Goal: Information Seeking & Learning: Learn about a topic

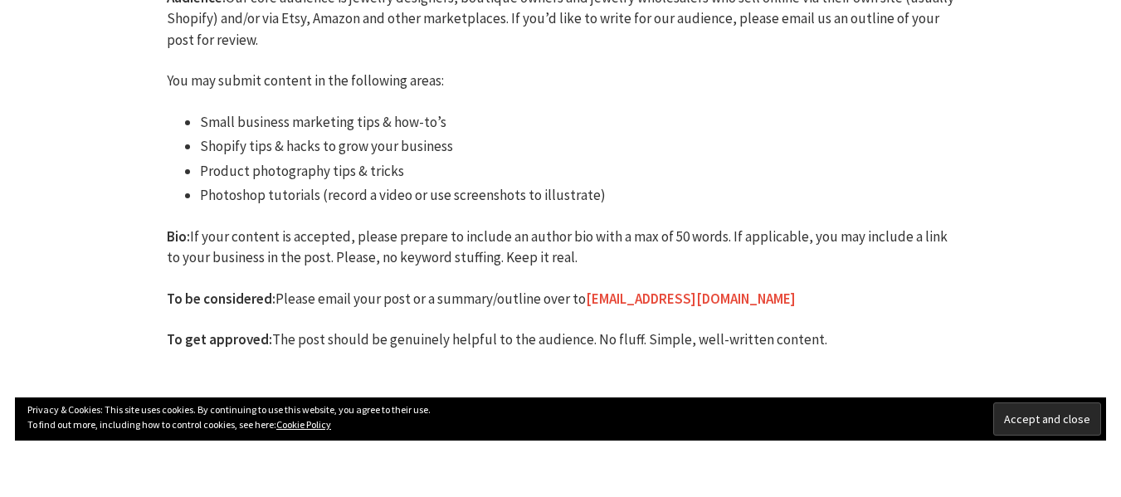
scroll to position [249, 0]
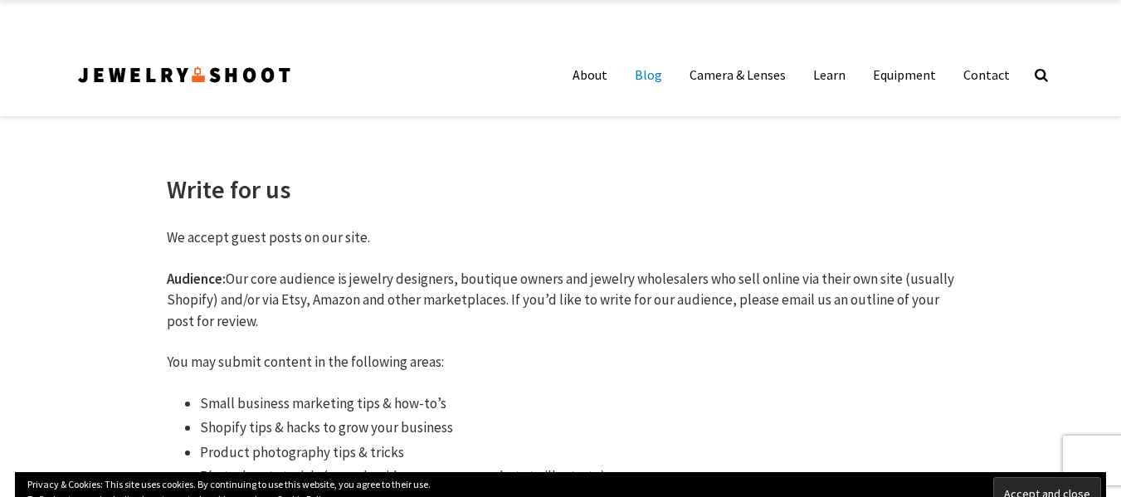
click at [662, 80] on link "Blog" at bounding box center [648, 74] width 52 height 33
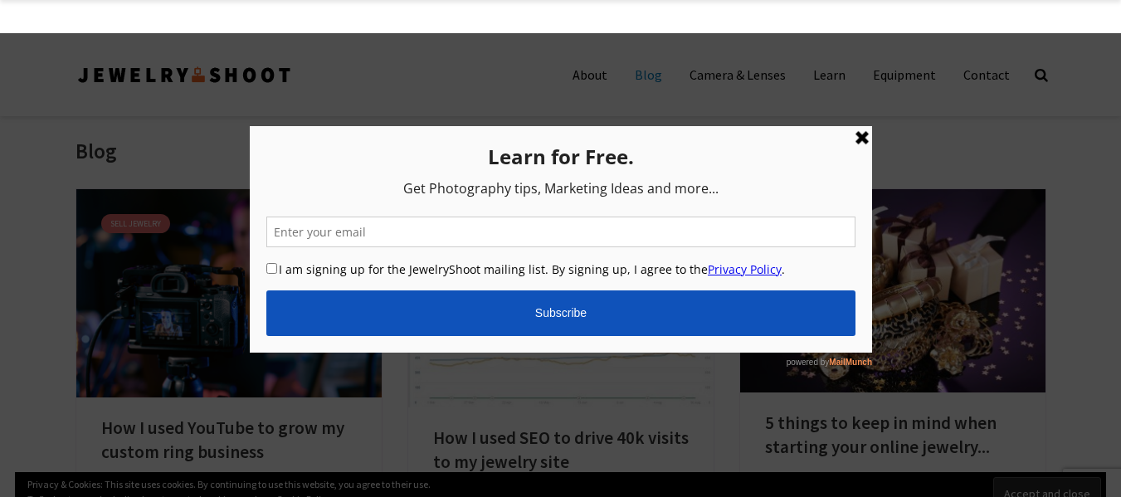
click at [863, 147] on link at bounding box center [861, 138] width 20 height 20
